Goal: Task Accomplishment & Management: Use online tool/utility

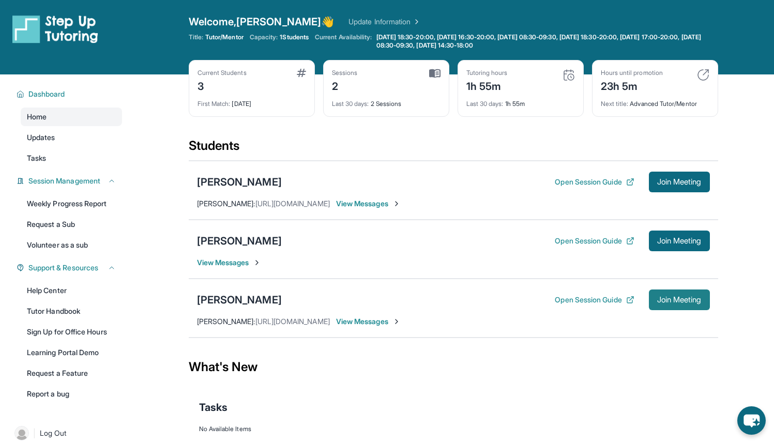
click at [689, 300] on span "Join Meeting" at bounding box center [679, 300] width 44 height 6
